Goal: Communication & Community: Answer question/provide support

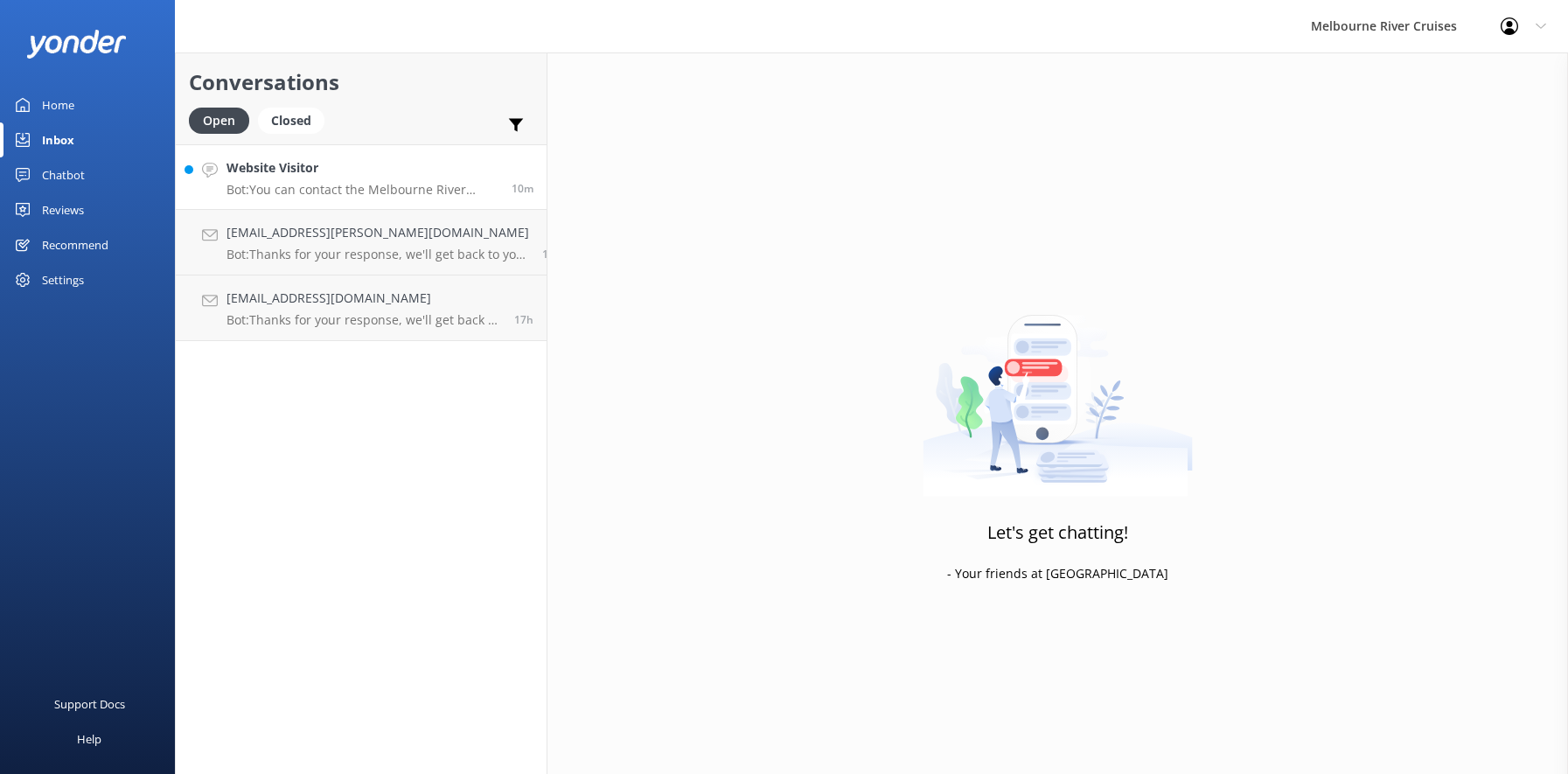
click at [296, 175] on h4 "Website Visitor" at bounding box center [362, 167] width 272 height 19
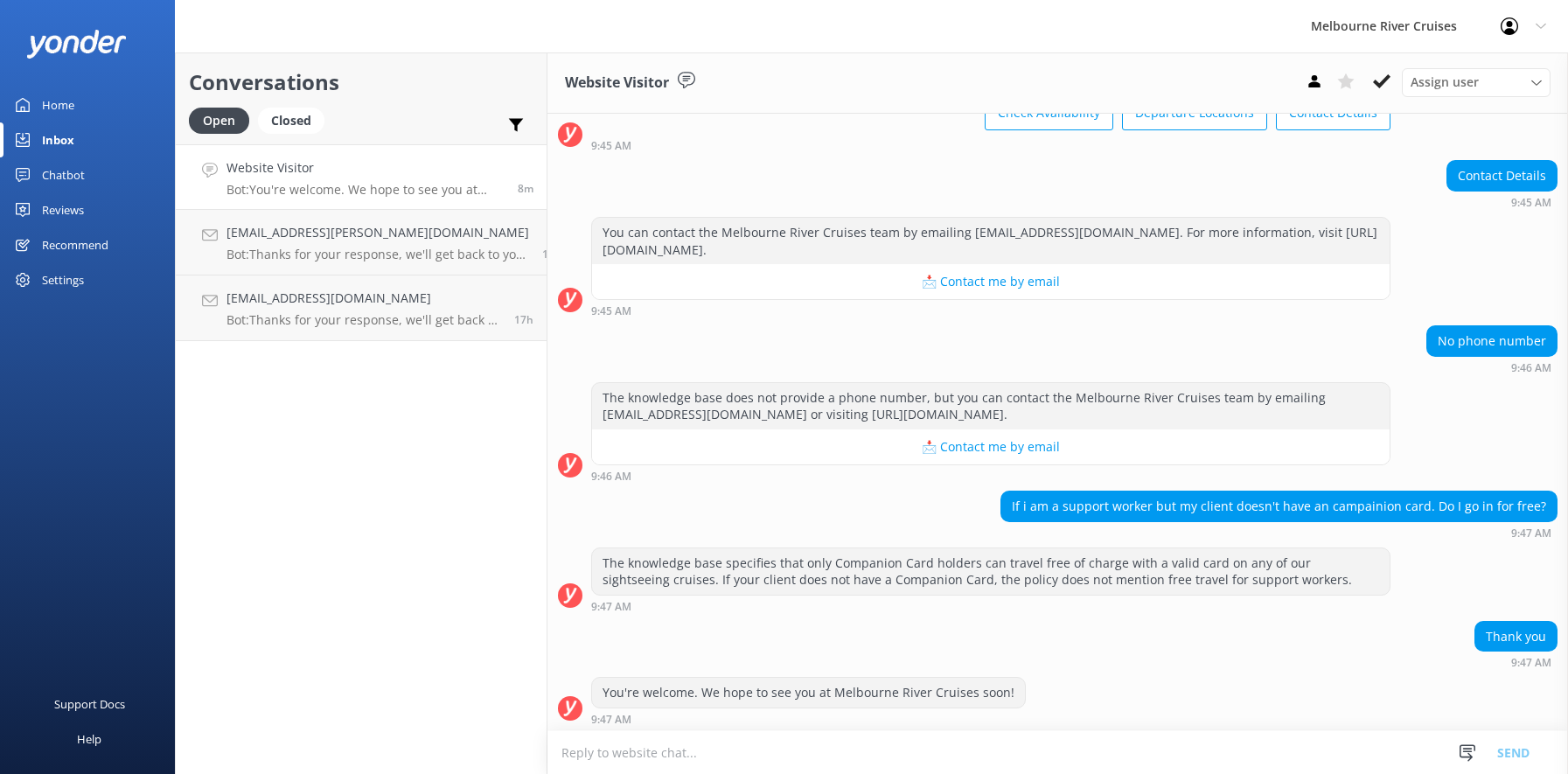
scroll to position [166, 0]
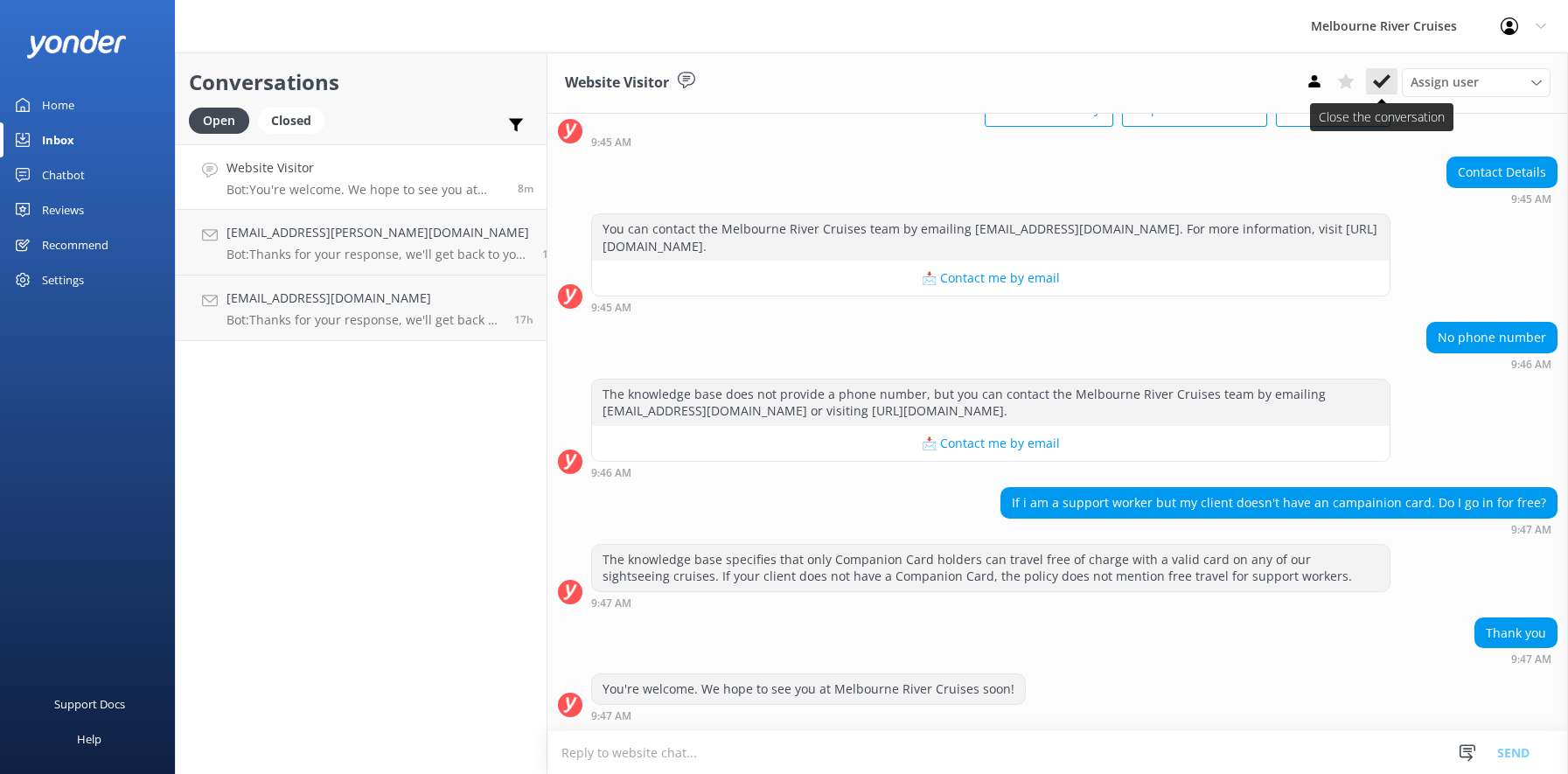
click at [1384, 79] on icon at bounding box center [1381, 81] width 17 height 17
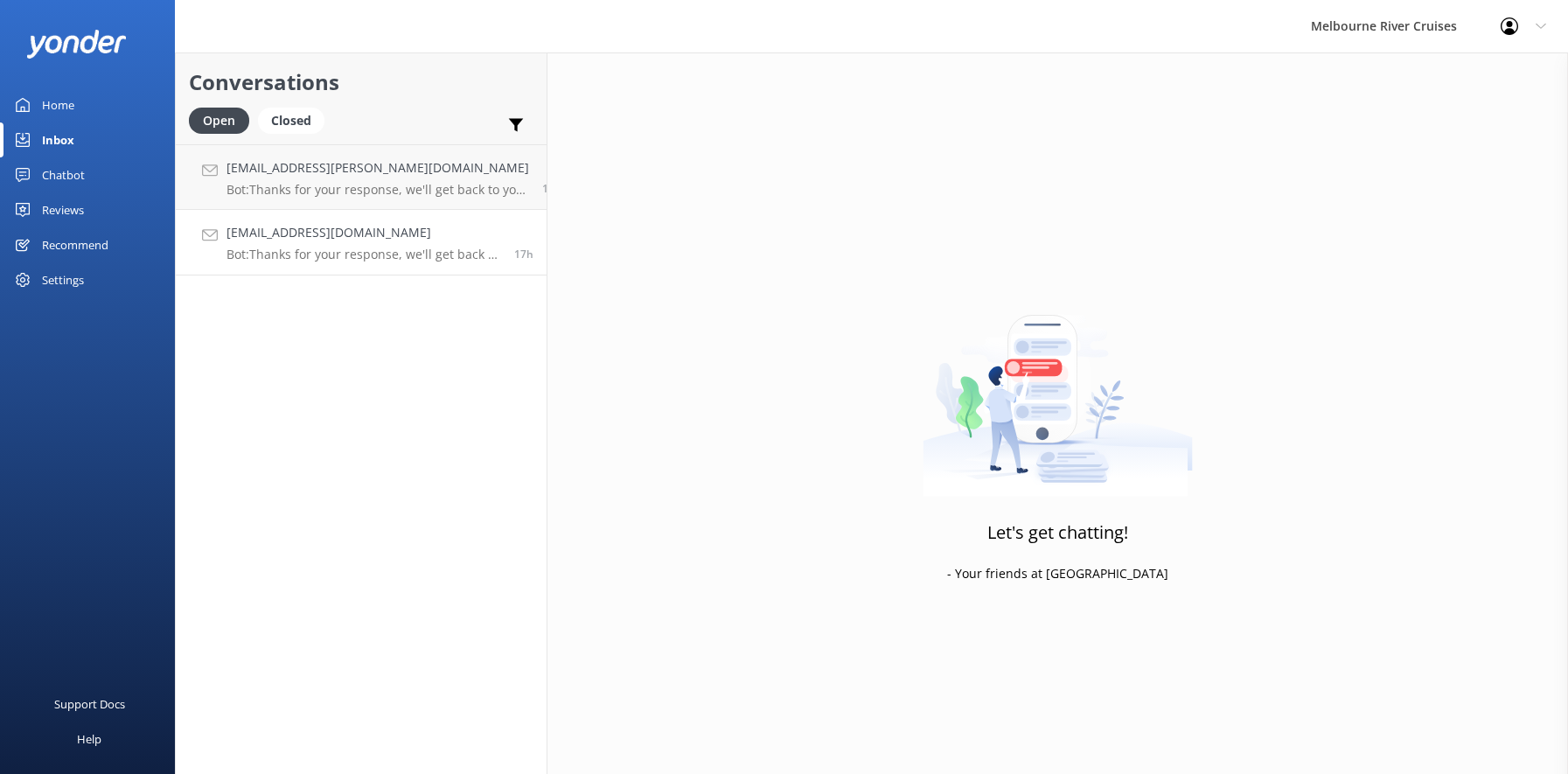
click at [281, 245] on div "[EMAIL_ADDRESS][DOMAIN_NAME] Bot: Thanks for your response, we'll get back to y…" at bounding box center [363, 243] width 275 height 39
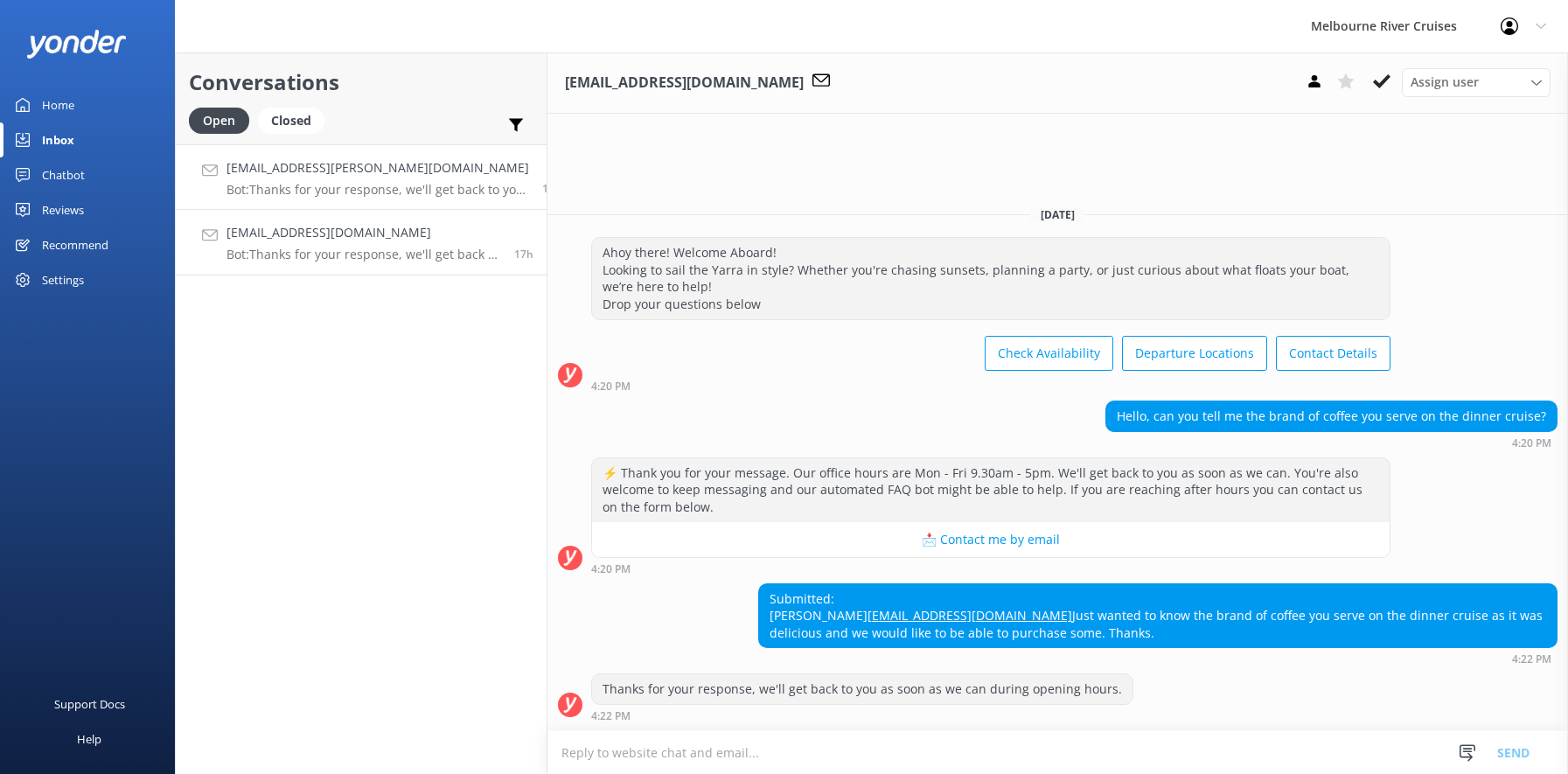
click at [279, 182] on p "Bot: Thanks for your response, we'll get back to you as soon as we can during o…" at bounding box center [377, 189] width 302 height 16
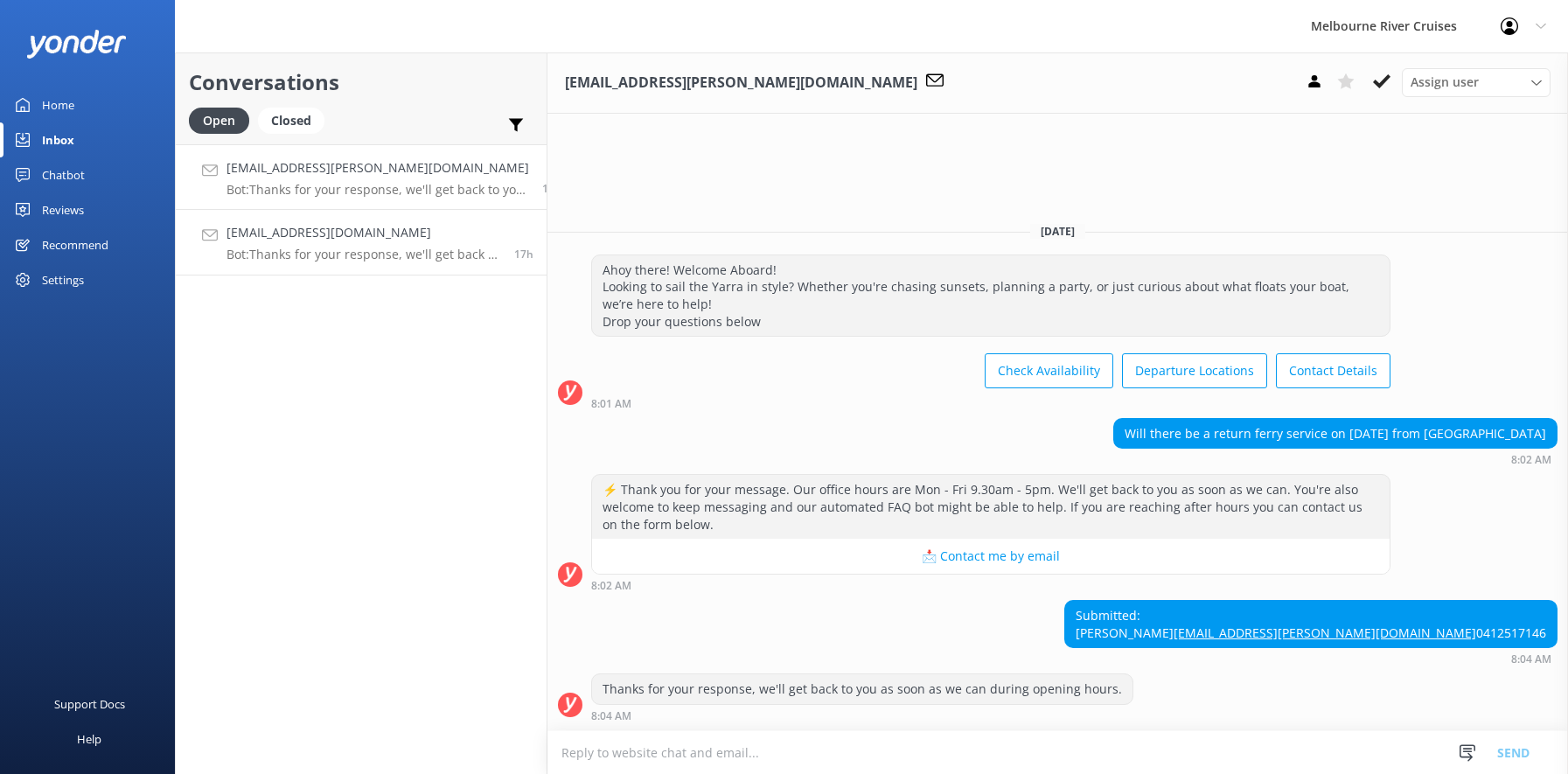
click at [287, 236] on h4 "[EMAIL_ADDRESS][DOMAIN_NAME]" at bounding box center [363, 233] width 275 height 19
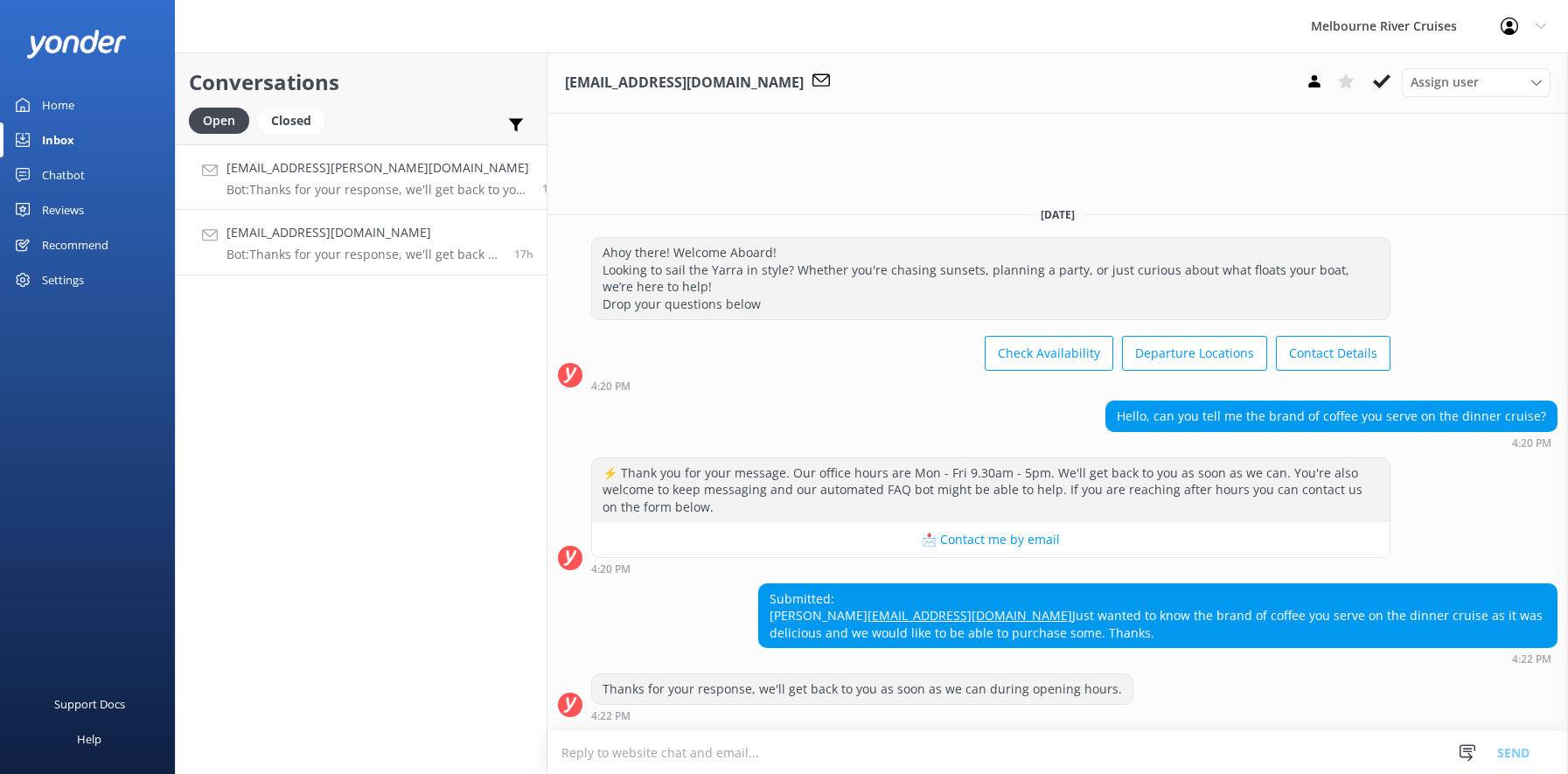
click at [288, 182] on p "Bot: Thanks for your response, we'll get back to you as soon as we can during o…" at bounding box center [377, 189] width 302 height 16
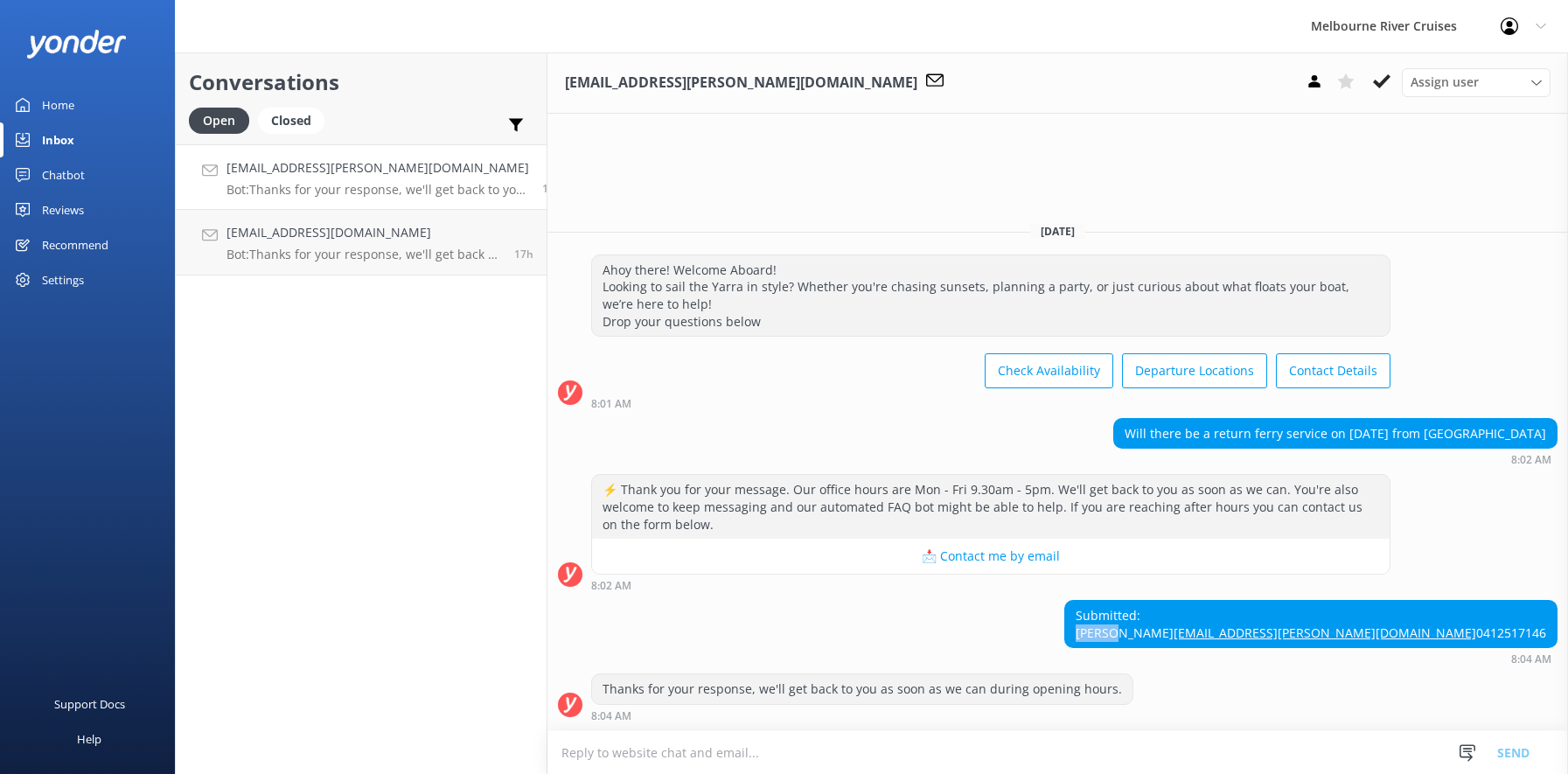
drag, startPoint x: 1422, startPoint y: 599, endPoint x: 1383, endPoint y: 599, distance: 39.0
click at [1383, 601] on div "Submitted: Lesley [EMAIL_ADDRESS][PERSON_NAME][DOMAIN_NAME] 0412517146" at bounding box center [1311, 624] width 492 height 46
copy div "[PERSON_NAME]"
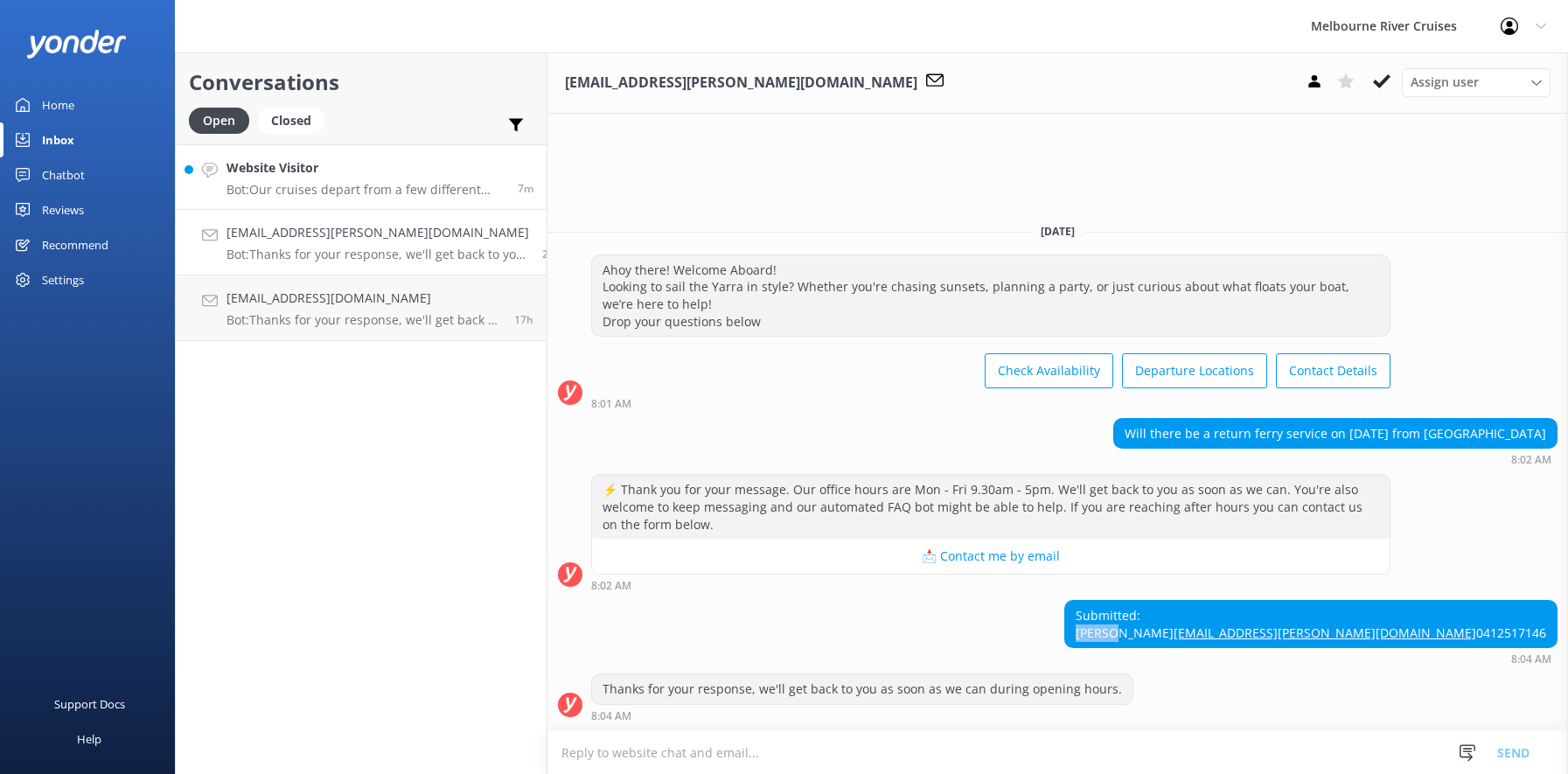
click at [298, 173] on h4 "Website Visitor" at bounding box center [365, 167] width 278 height 19
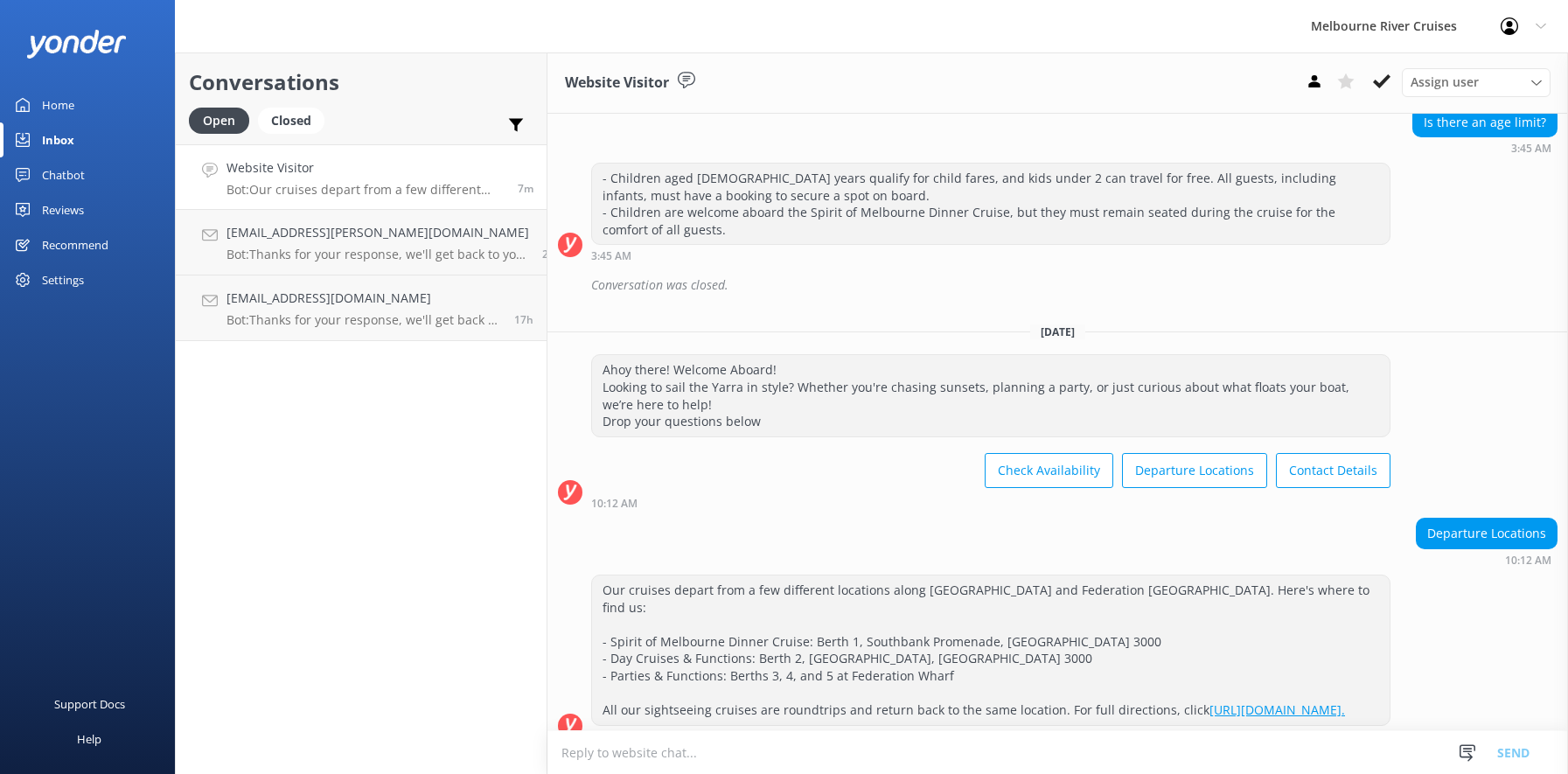
scroll to position [1431, 0]
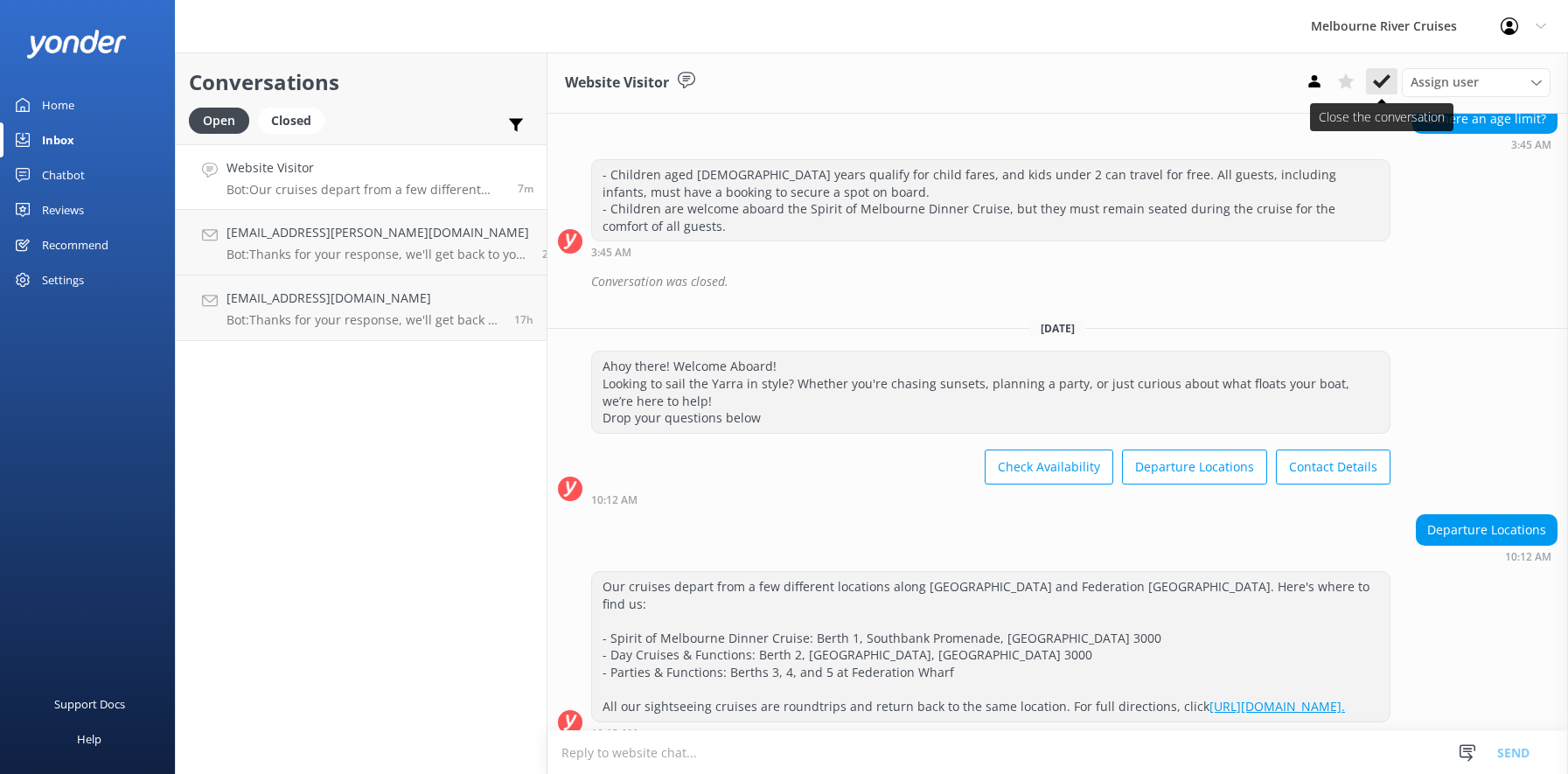
click at [1380, 79] on icon at bounding box center [1381, 81] width 17 height 17
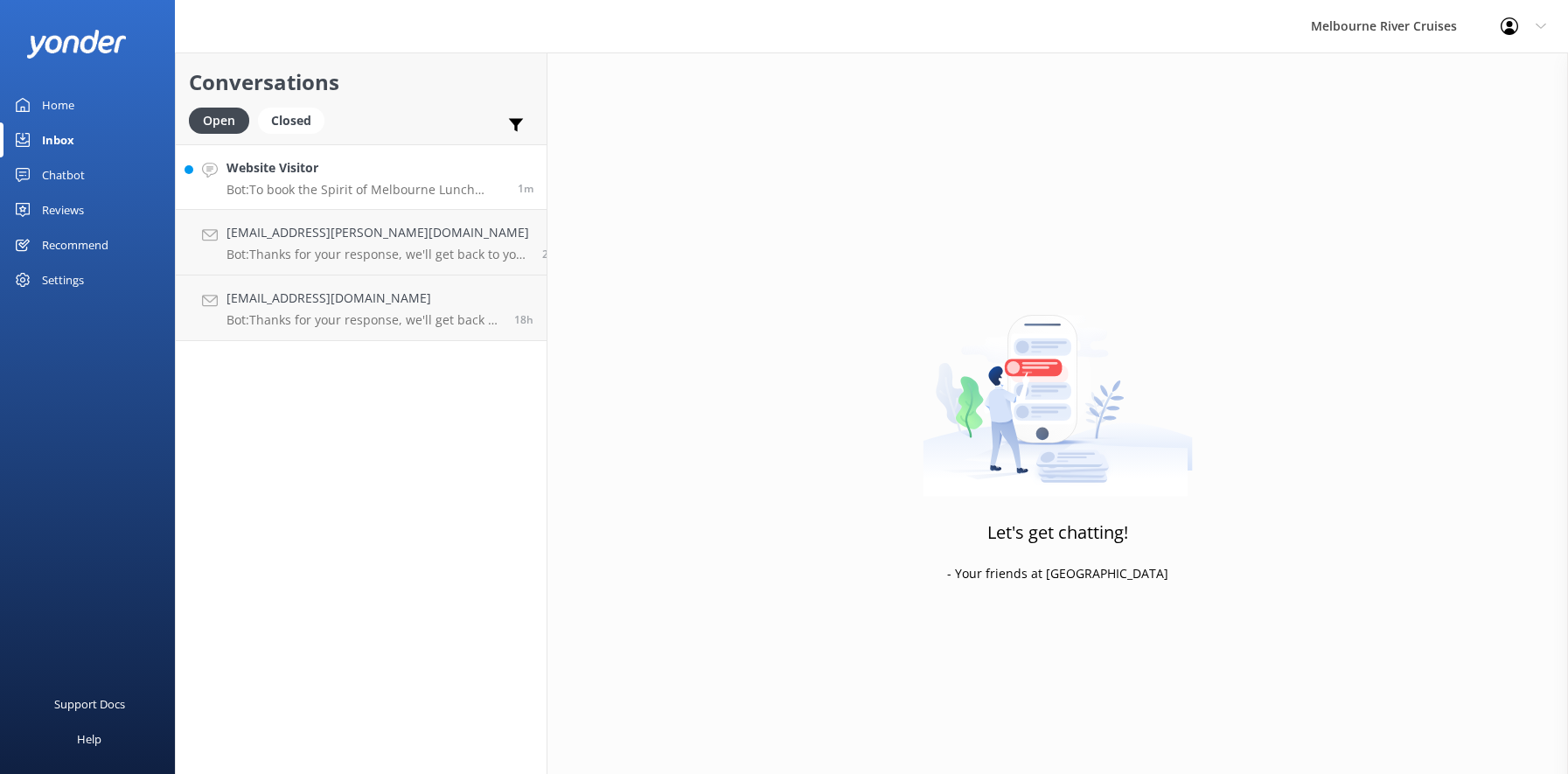
click at [270, 171] on h4 "Website Visitor" at bounding box center [365, 167] width 278 height 19
